Goal: Transaction & Acquisition: Subscribe to service/newsletter

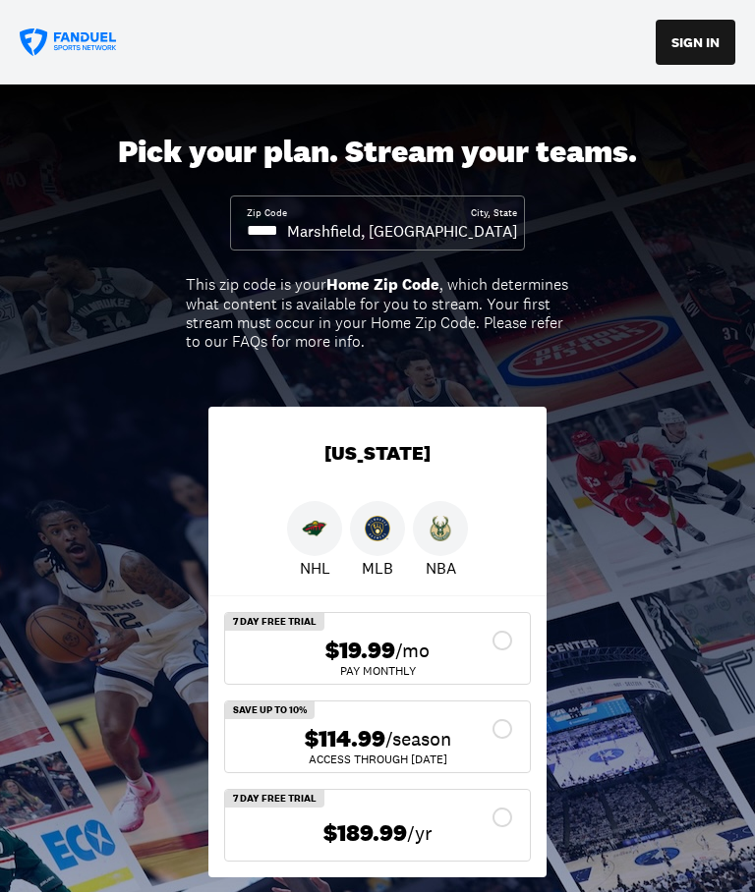
click at [313, 531] on img at bounding box center [315, 529] width 26 height 26
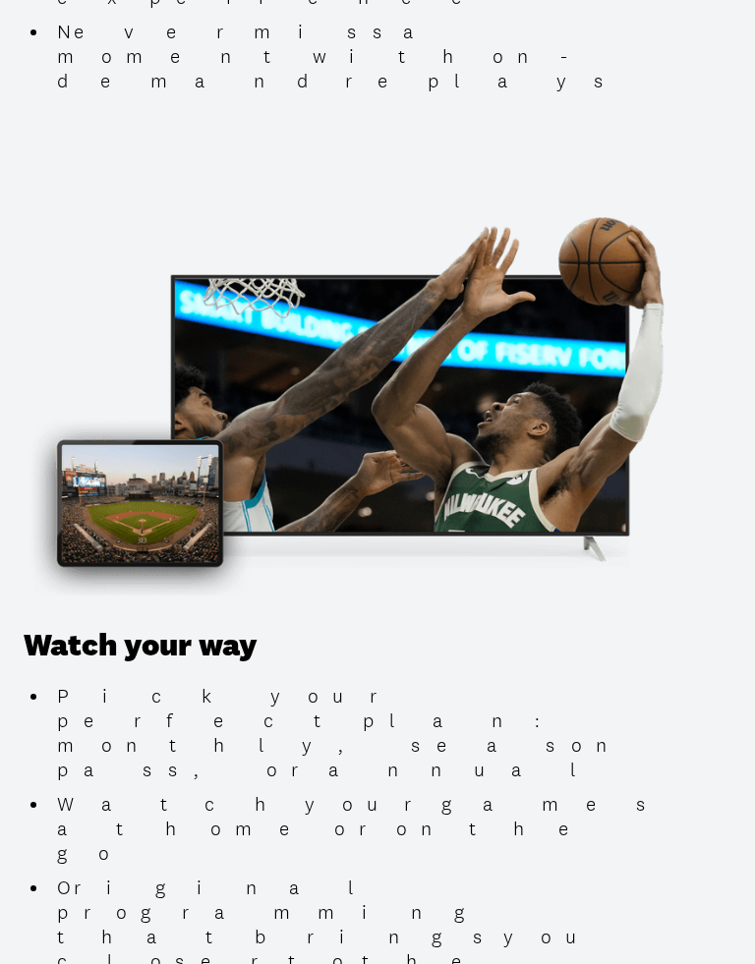
scroll to position [2102, 0]
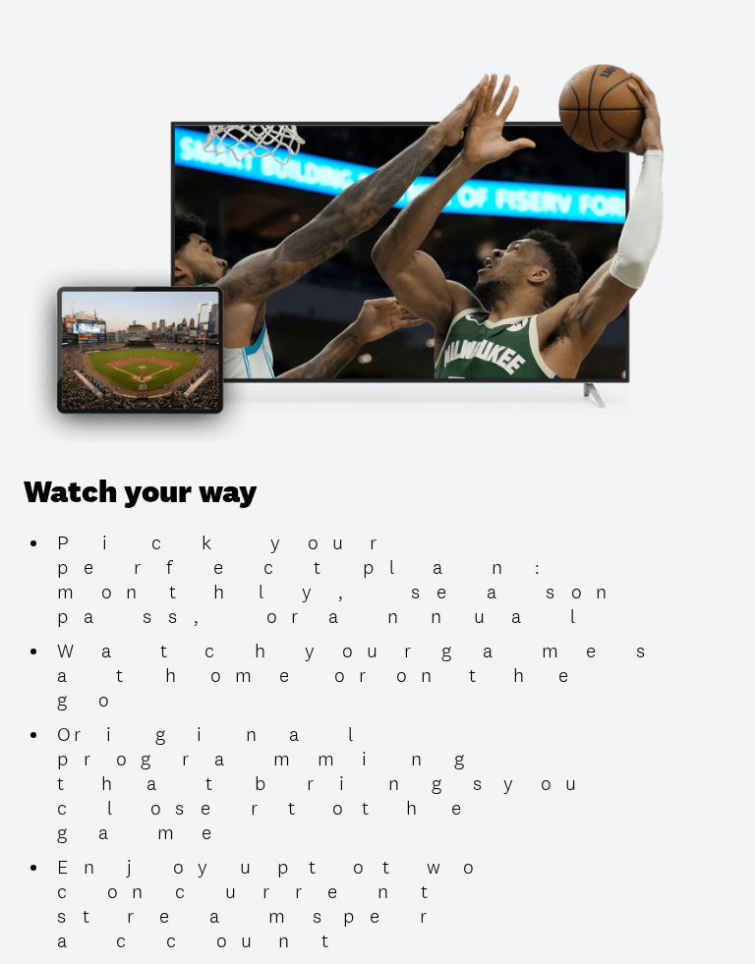
scroll to position [2263, 0]
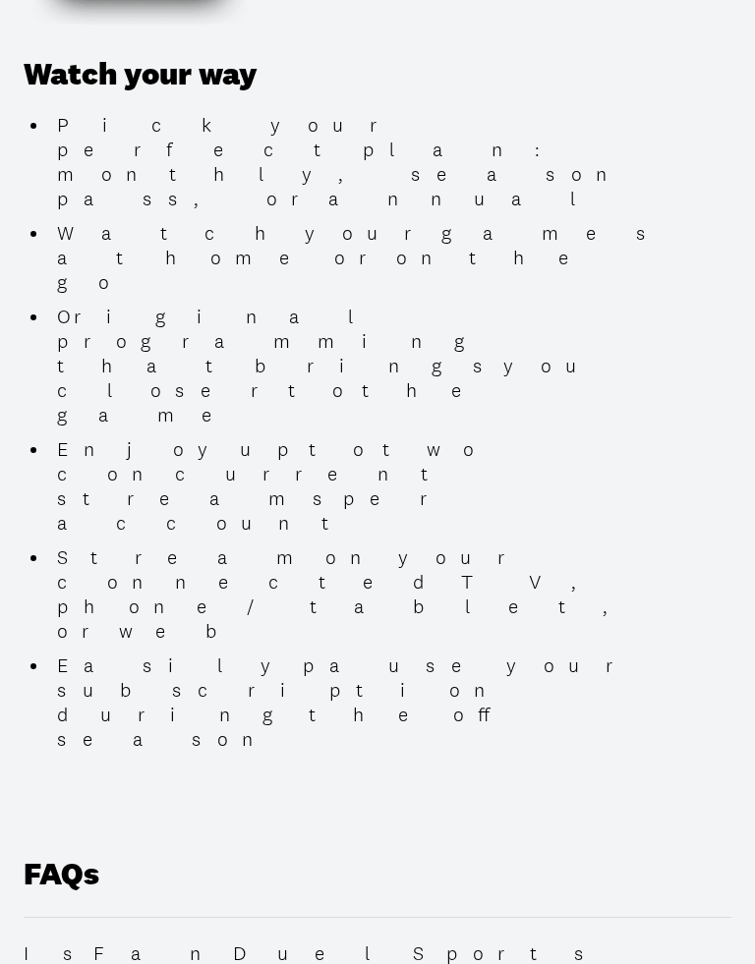
scroll to position [2671, 0]
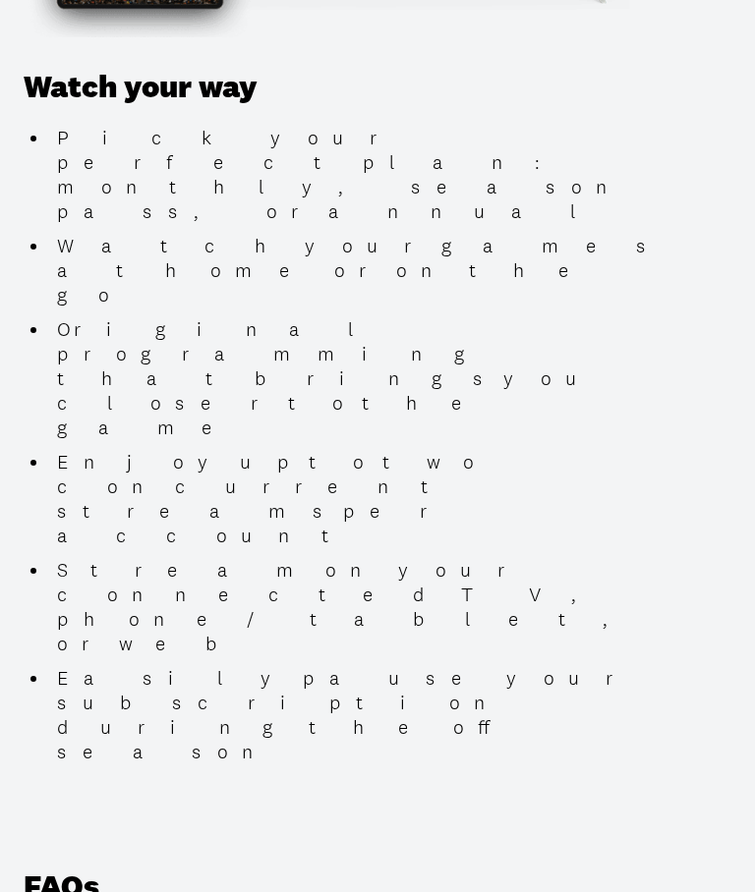
scroll to position [2656, 0]
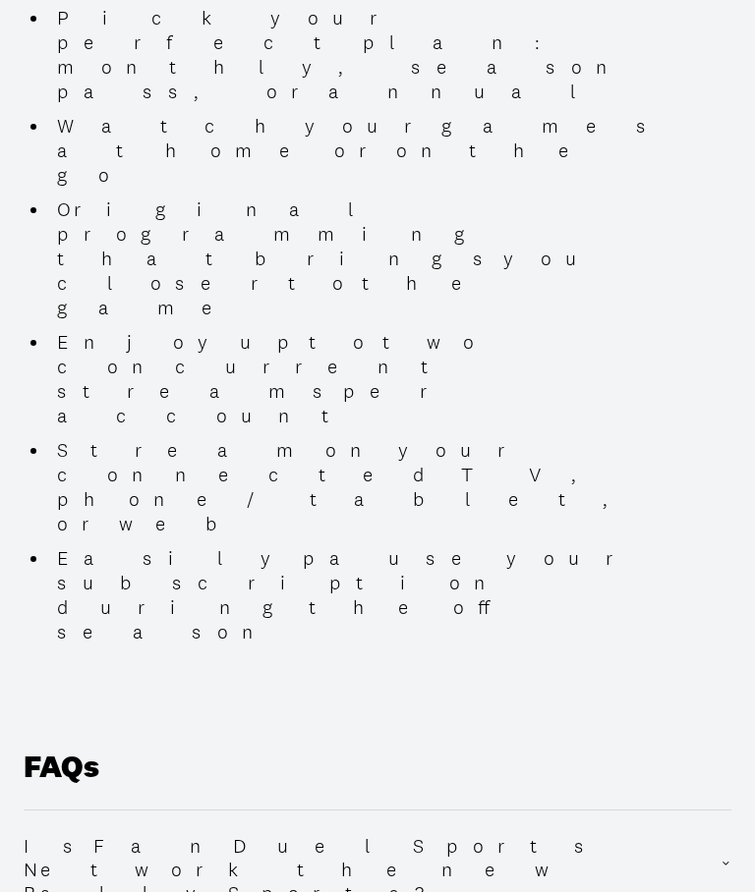
scroll to position [2770, 0]
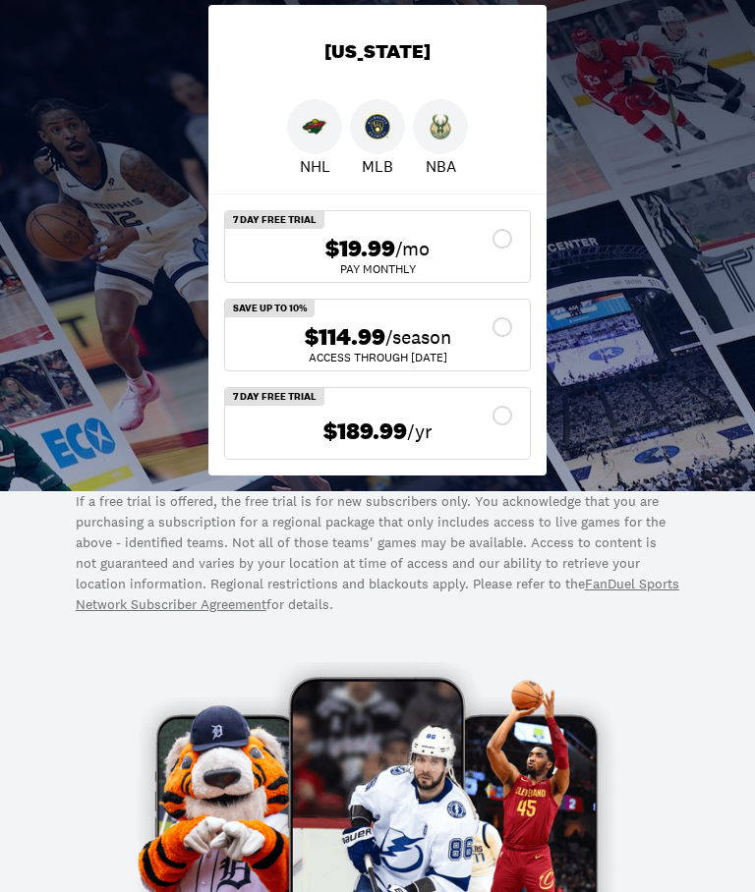
scroll to position [395, 0]
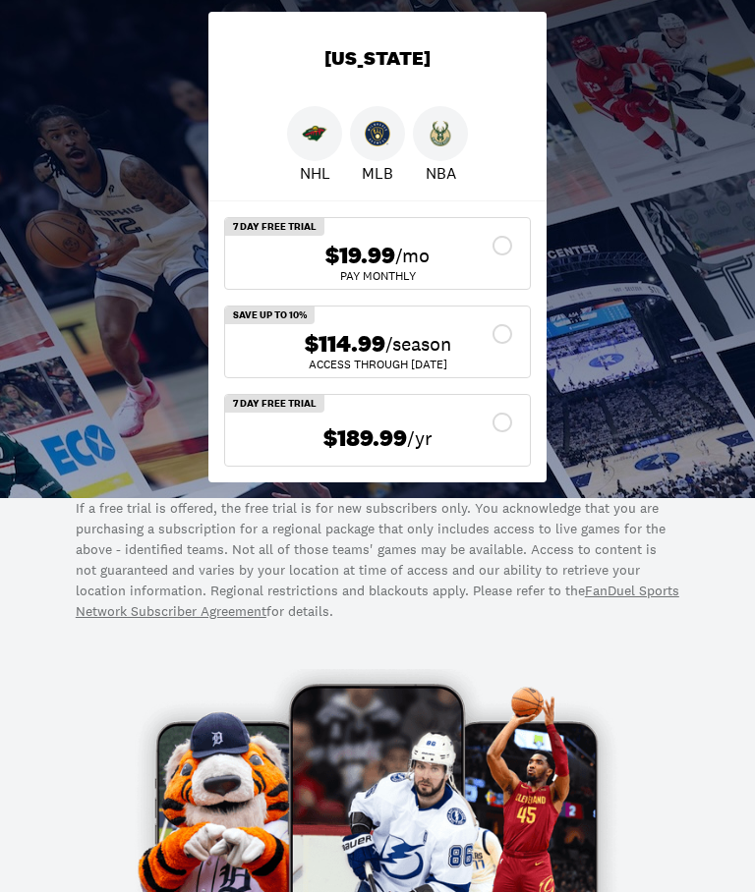
click at [498, 331] on div "$114.99 /season" at bounding box center [377, 344] width 273 height 28
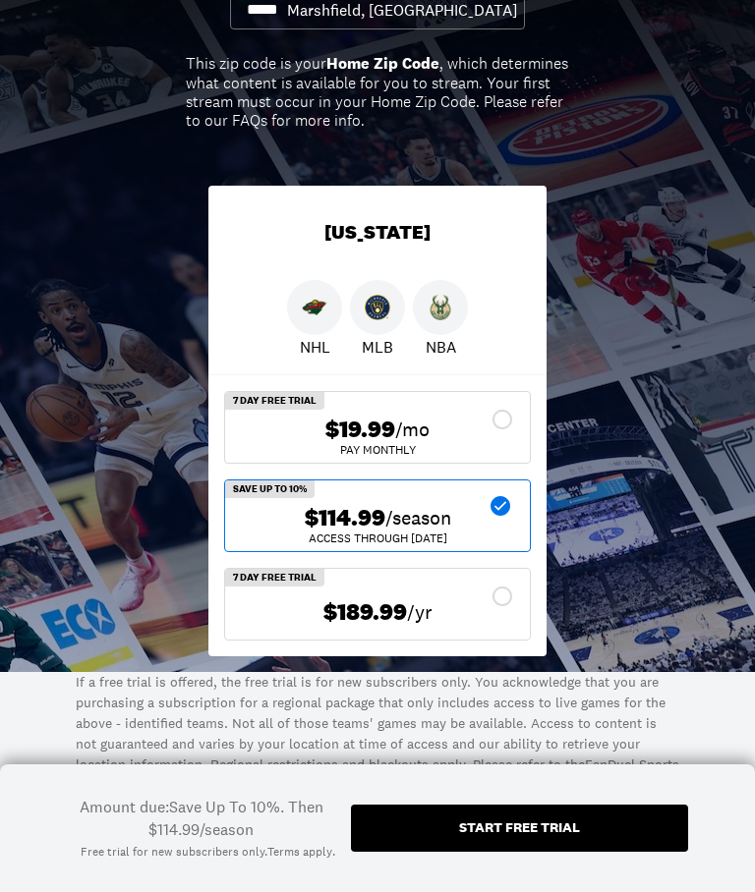
scroll to position [220, 0]
click at [520, 493] on div "$114.99 /season ACCESS THROUGH [DATE]" at bounding box center [377, 517] width 305 height 71
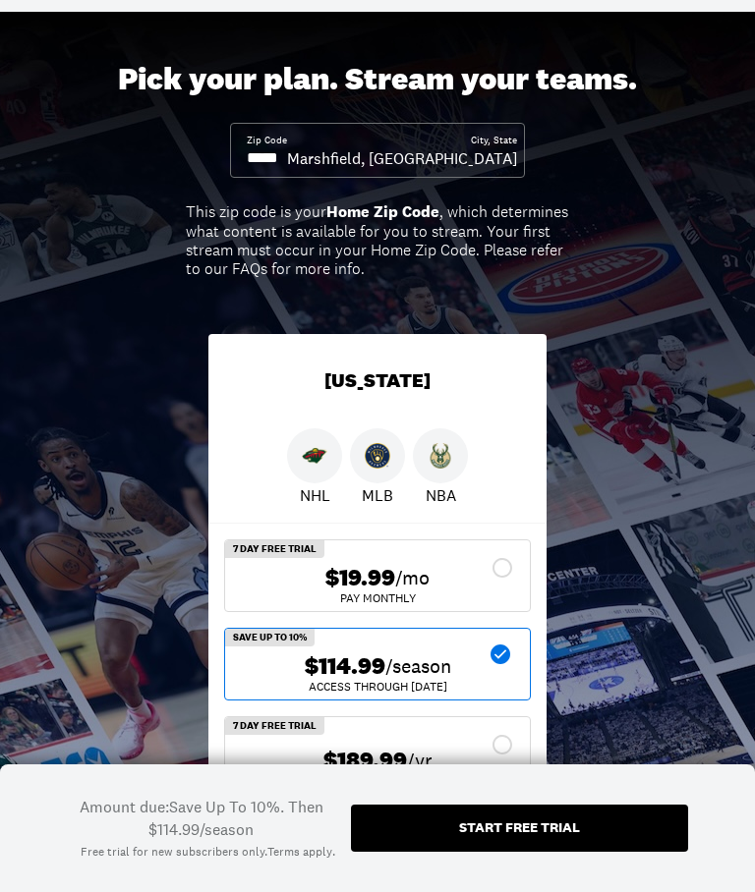
scroll to position [0, 0]
